Goal: Download file/media

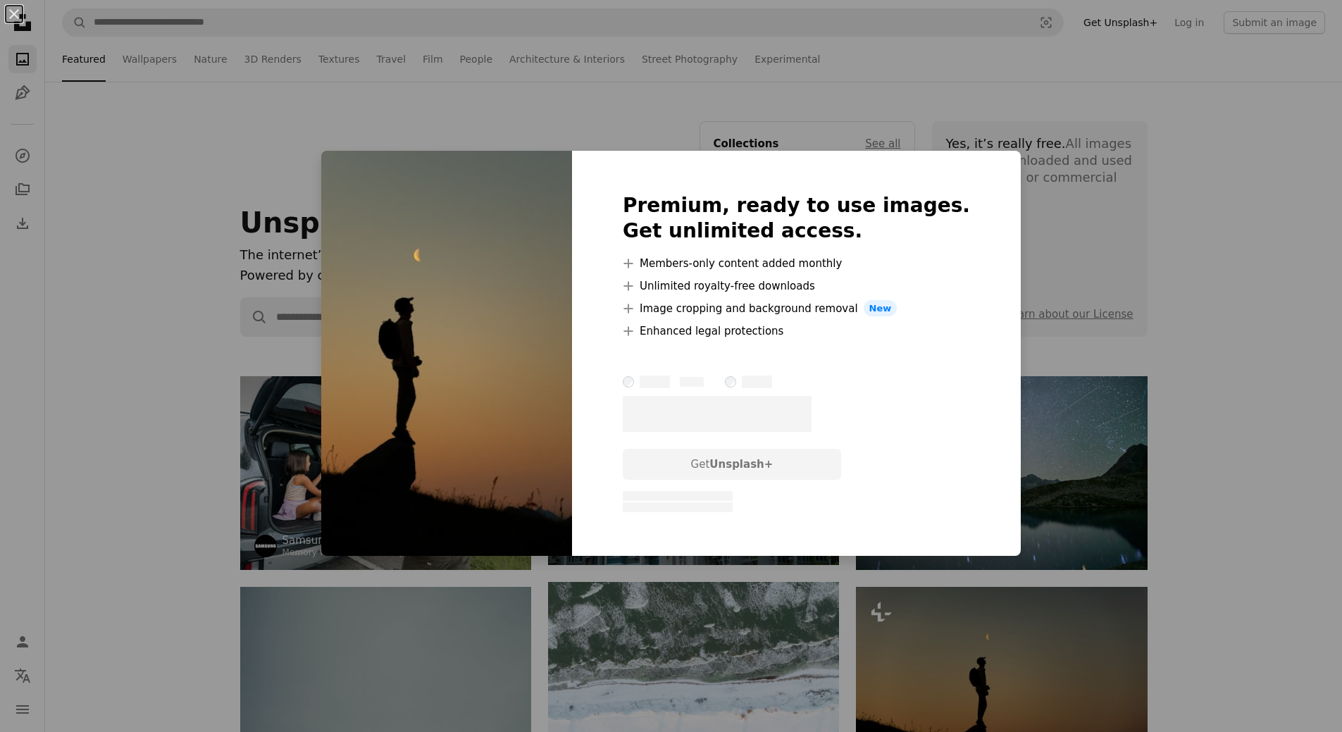
scroll to position [423, 0]
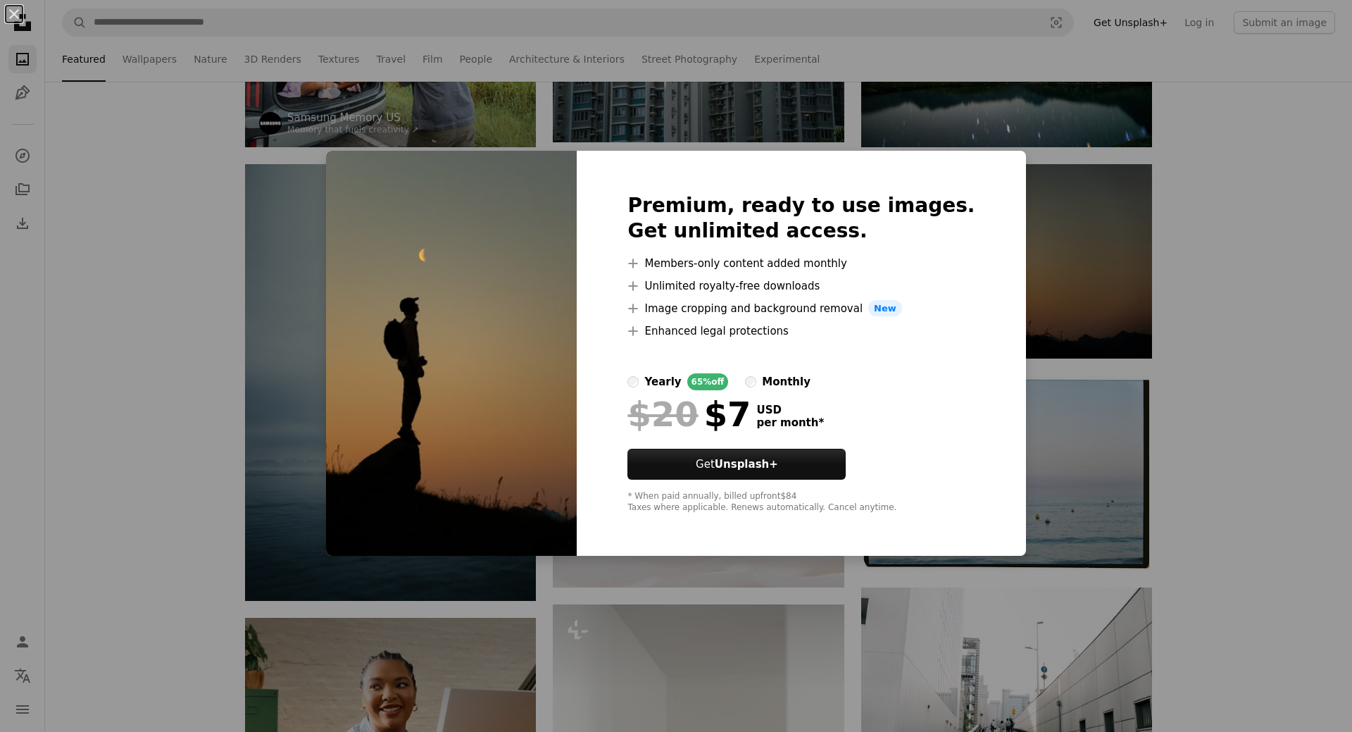
click at [1298, 418] on div "An X shape Premium, ready to use images. Get unlimited access. A plus sign Memb…" at bounding box center [676, 366] width 1352 height 732
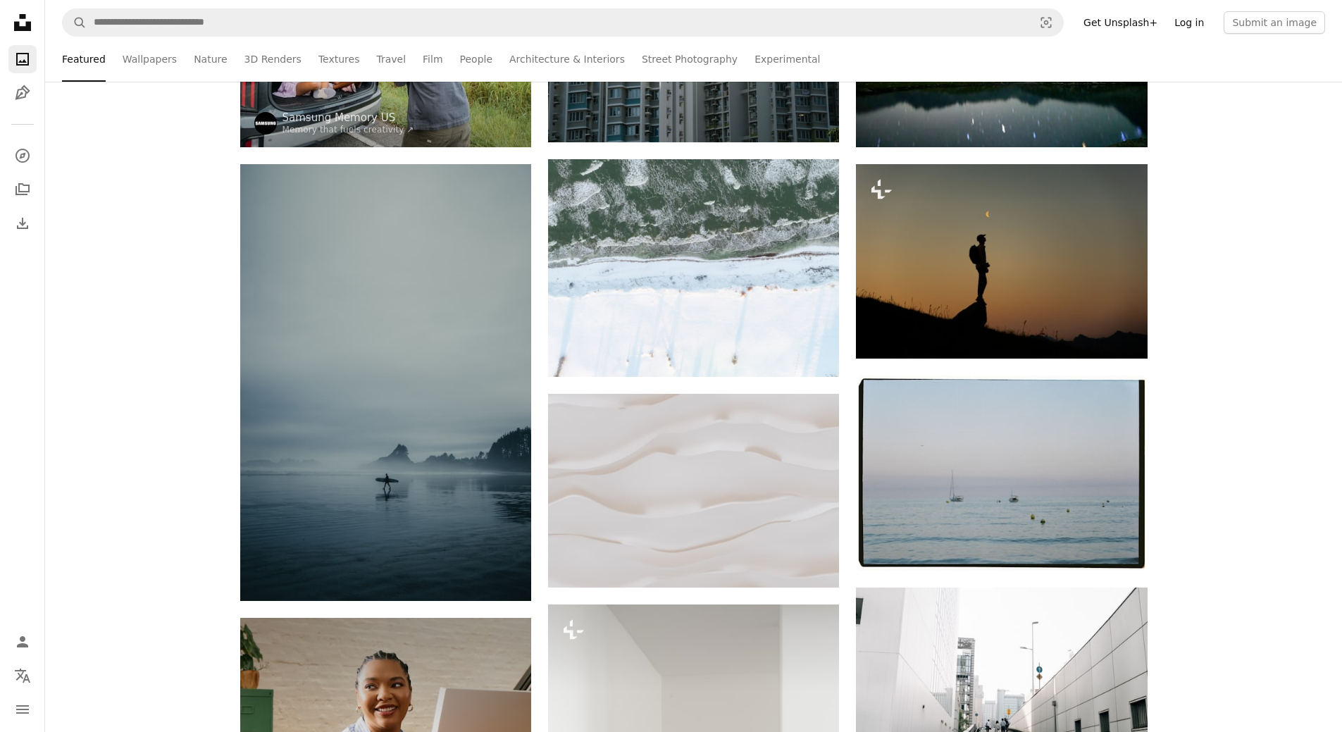
click at [1195, 22] on link "Log in" at bounding box center [1189, 22] width 46 height 23
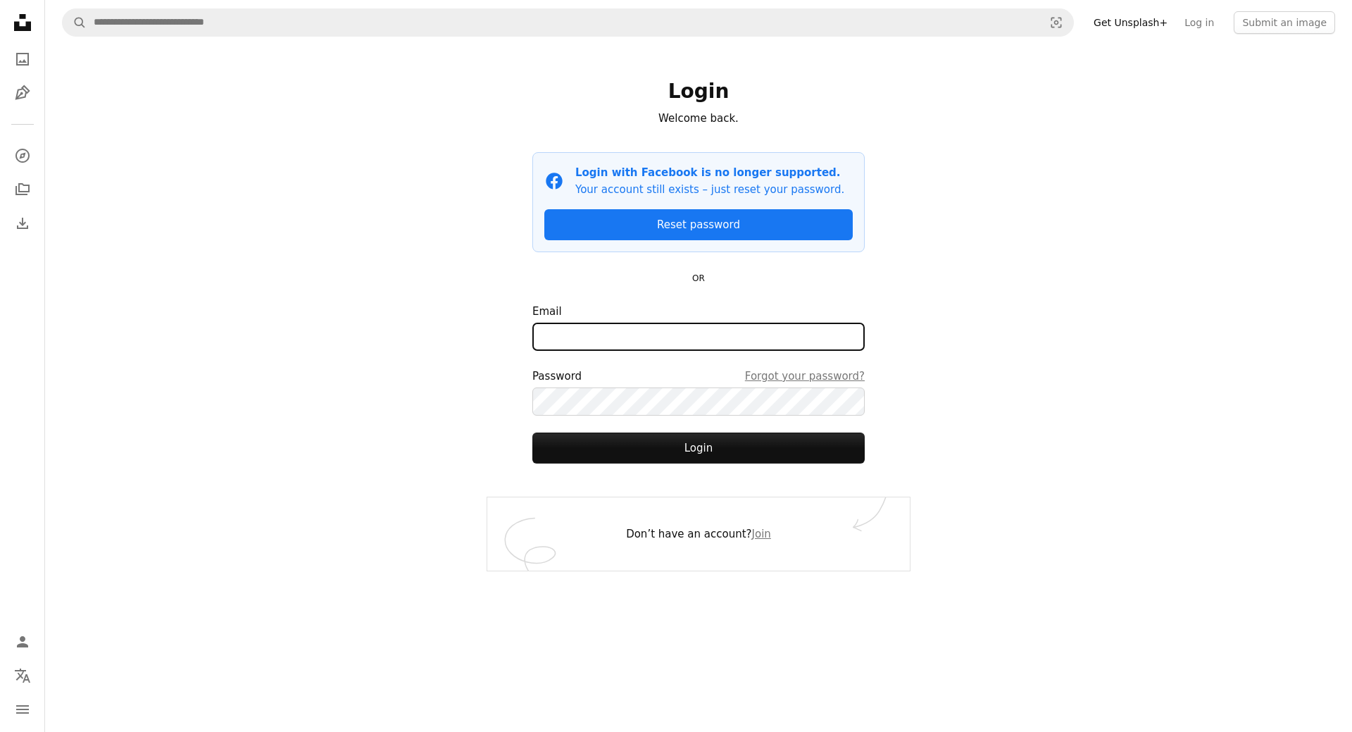
click at [636, 340] on input "Email" at bounding box center [698, 337] width 332 height 28
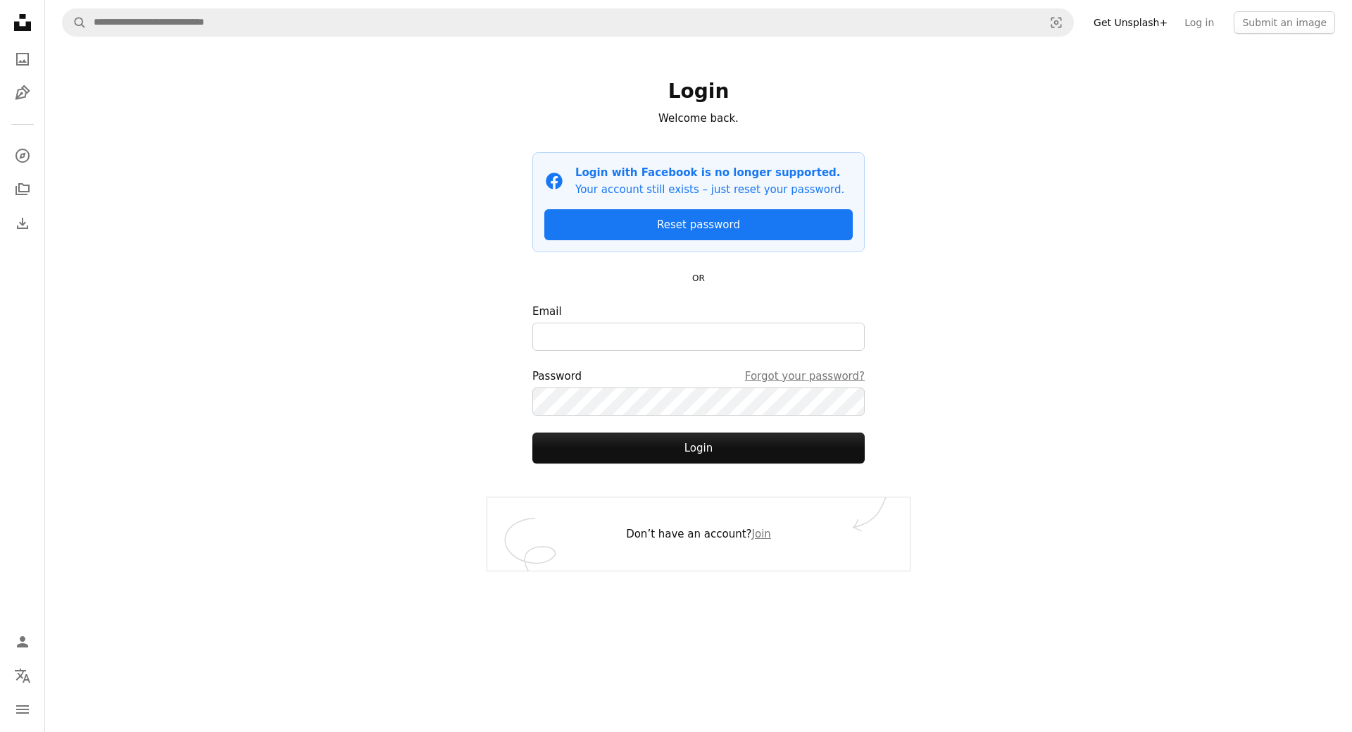
click at [1099, 420] on div "A magnifying glass Visual search Get Unsplash+ Log in Submit an image Login Wel…" at bounding box center [698, 366] width 1307 height 732
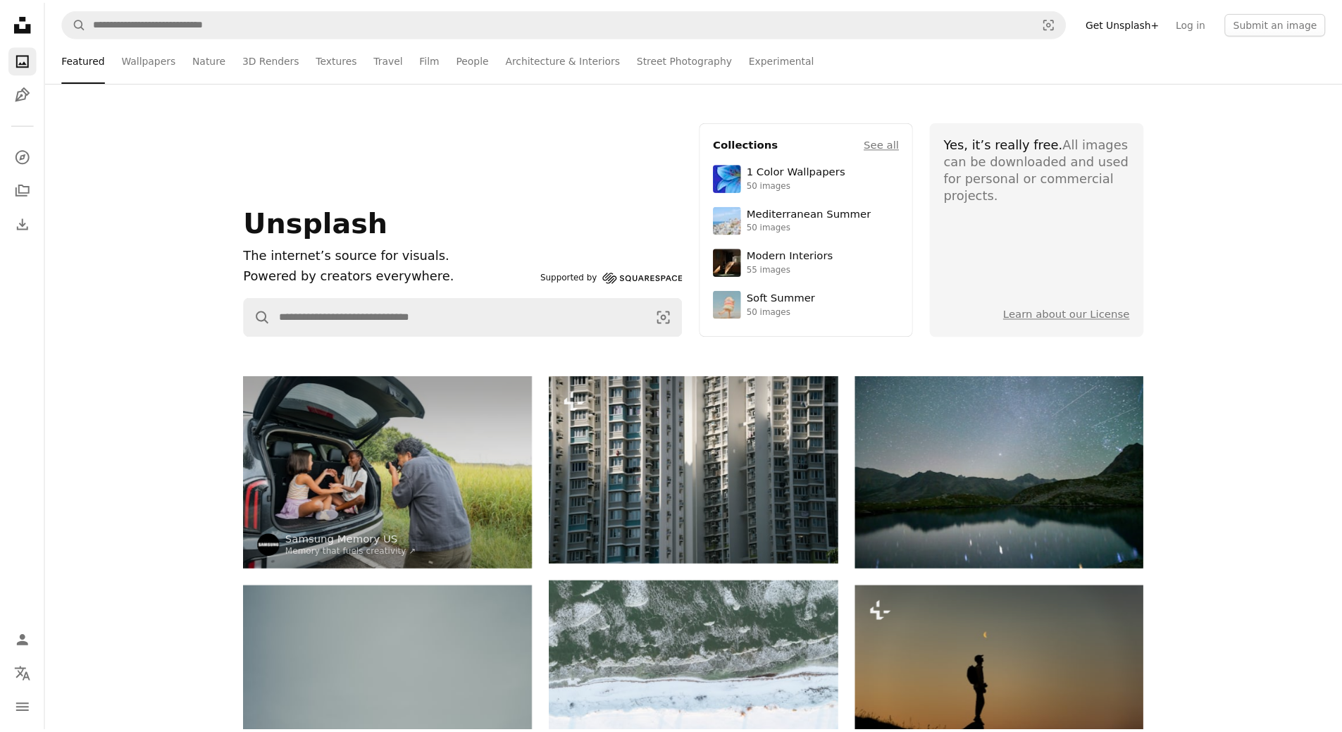
scroll to position [423, 0]
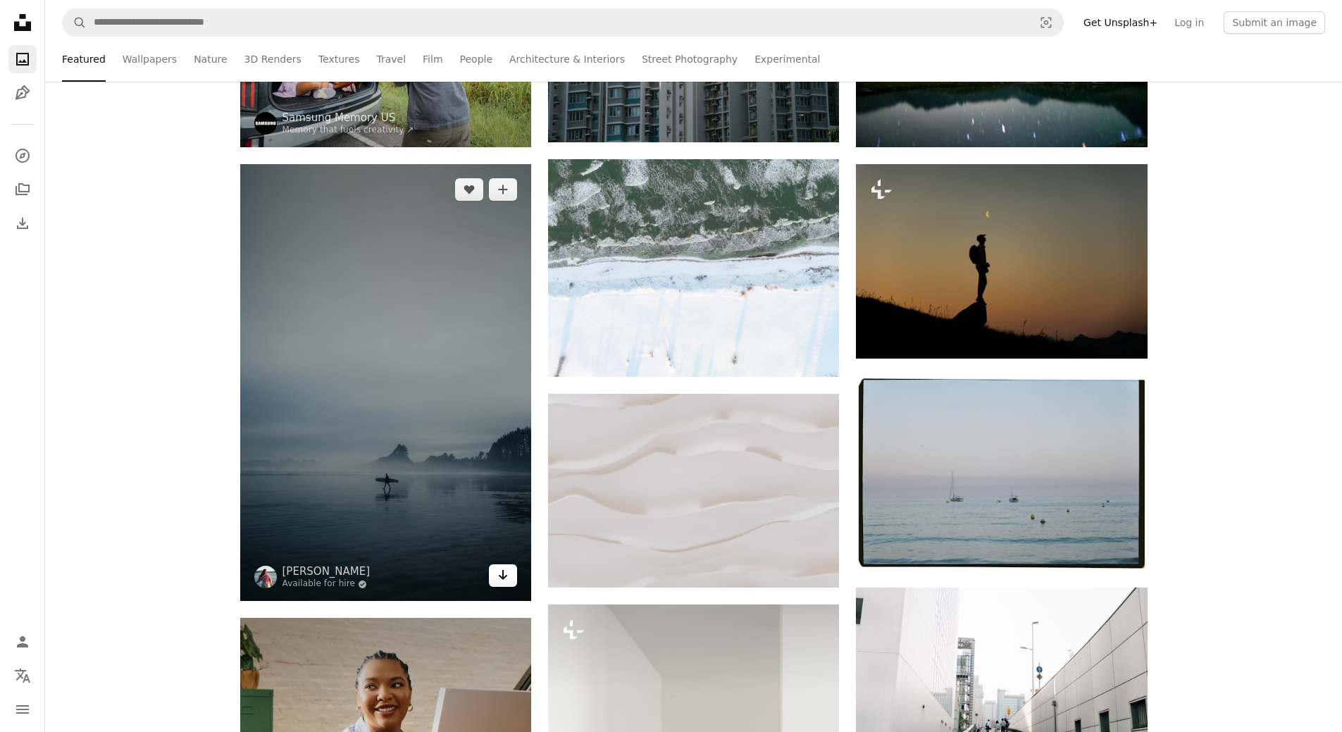
click at [500, 577] on icon "Download" at bounding box center [503, 575] width 9 height 10
